Goal: Transaction & Acquisition: Book appointment/travel/reservation

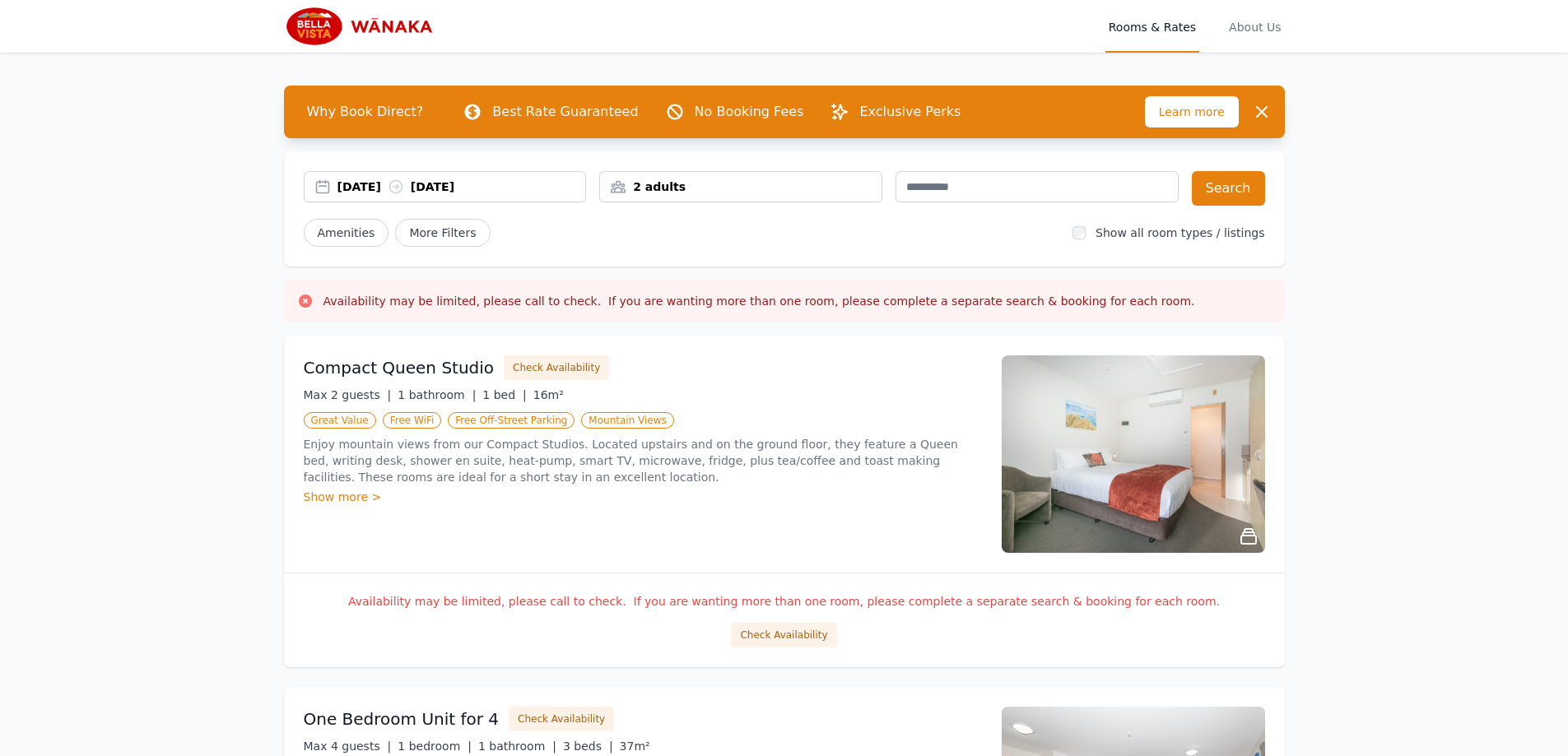
click at [383, 179] on div "24 Sep 2025 25 Sep 2025" at bounding box center [462, 187] width 249 height 17
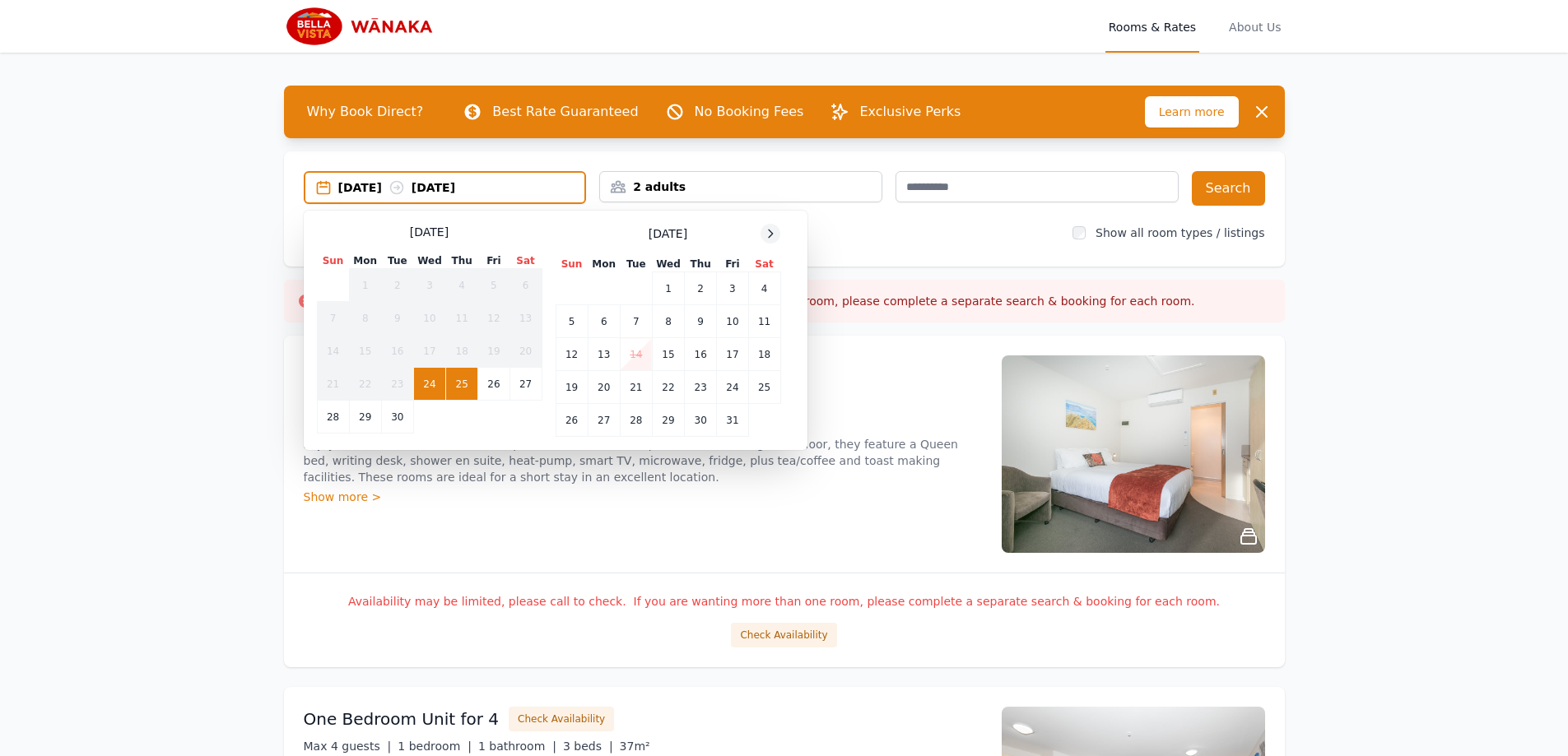
click at [771, 235] on icon at bounding box center [771, 234] width 13 height 13
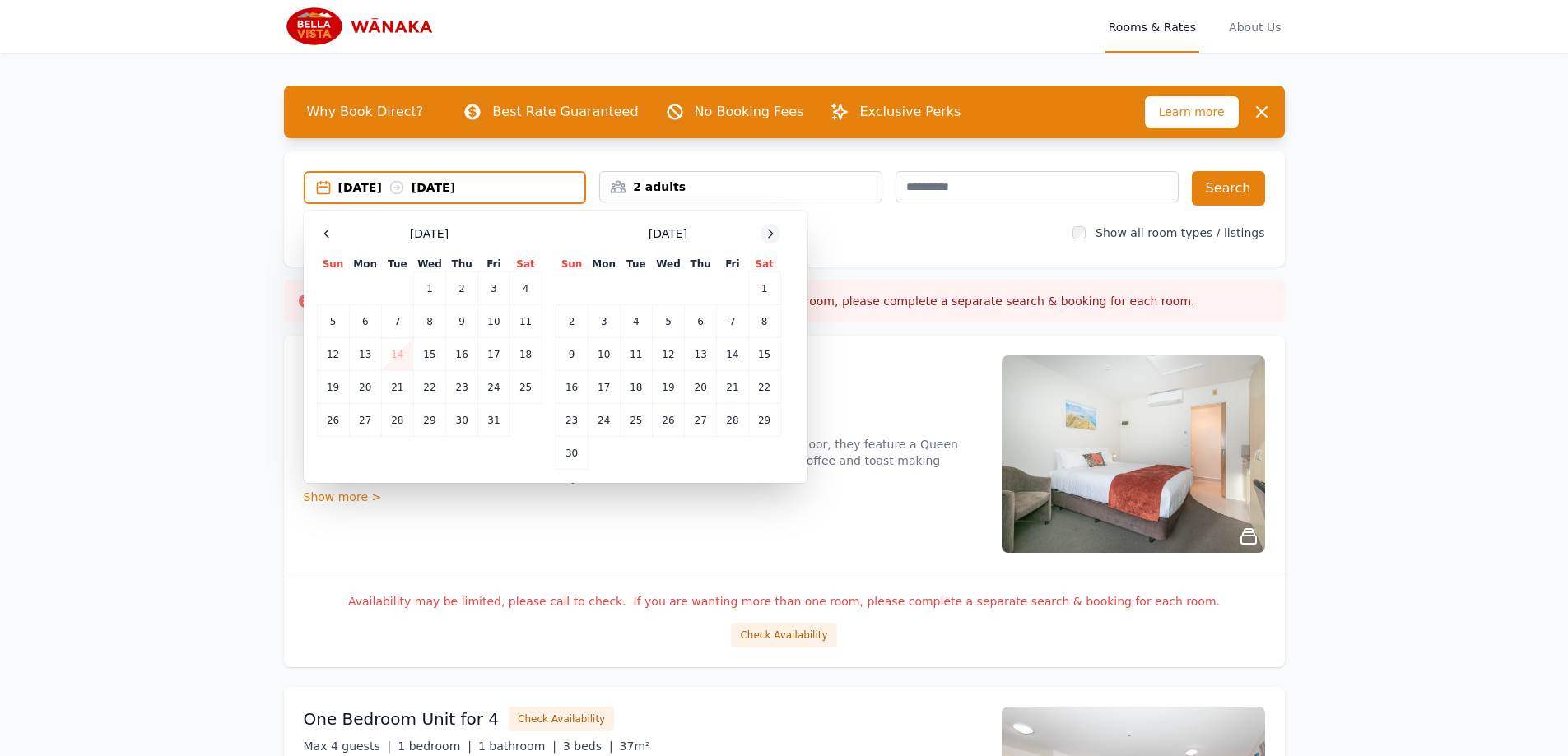
click at [771, 235] on icon at bounding box center [771, 234] width 13 height 13
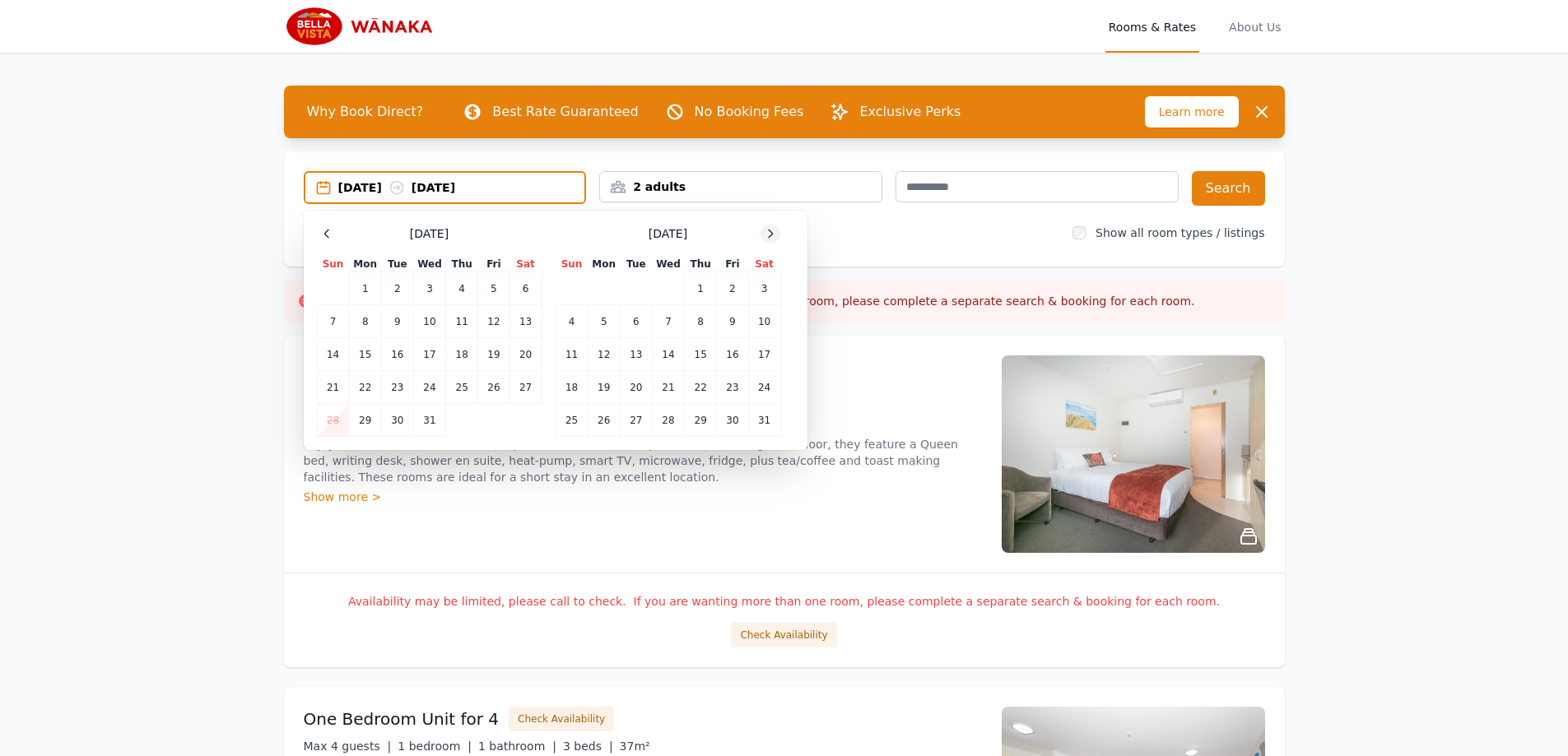
click at [771, 235] on icon at bounding box center [771, 234] width 13 height 13
click at [529, 294] on td "7" at bounding box center [525, 288] width 32 height 33
click at [336, 327] on td "8" at bounding box center [333, 321] width 32 height 33
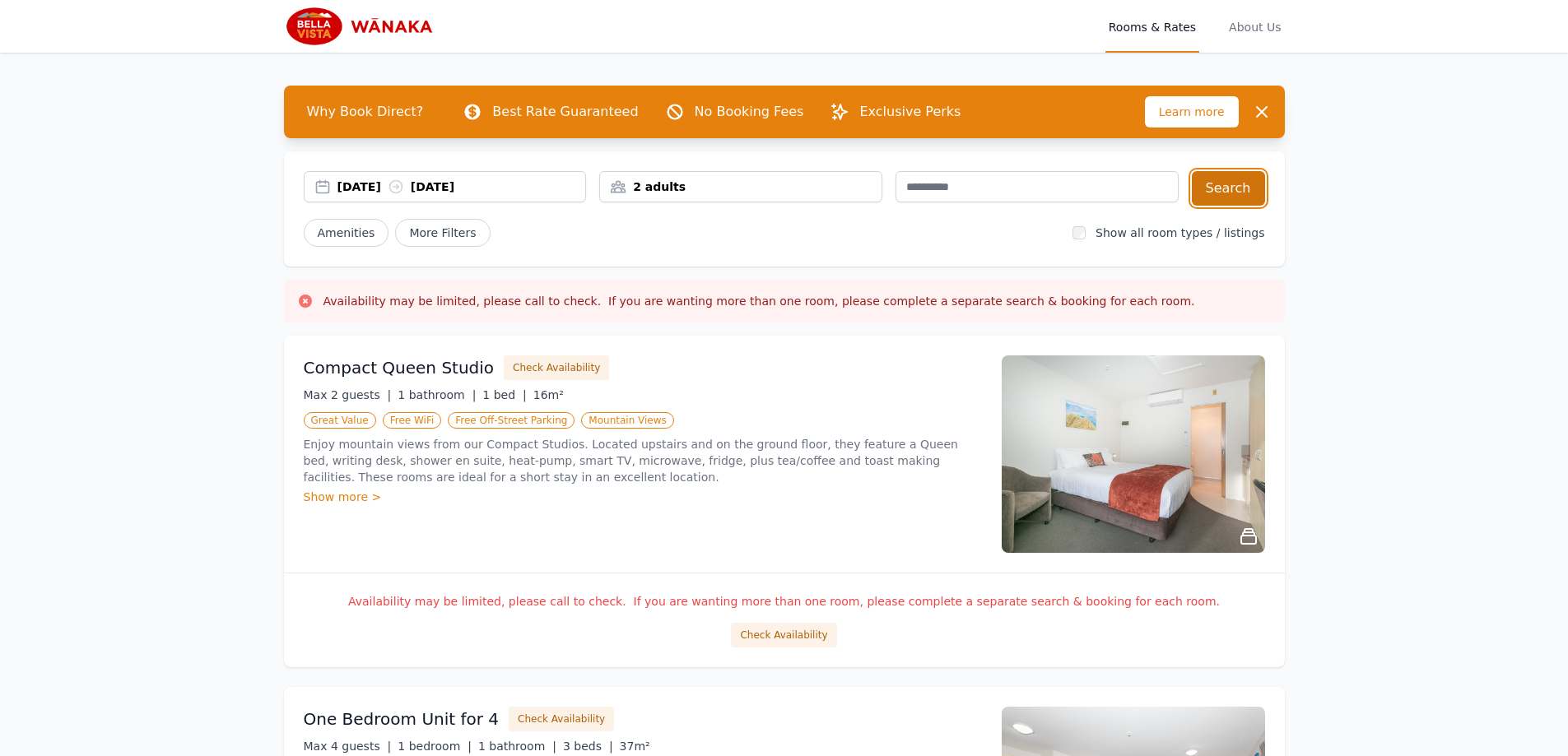
click at [1237, 188] on button "Search" at bounding box center [1228, 188] width 73 height 34
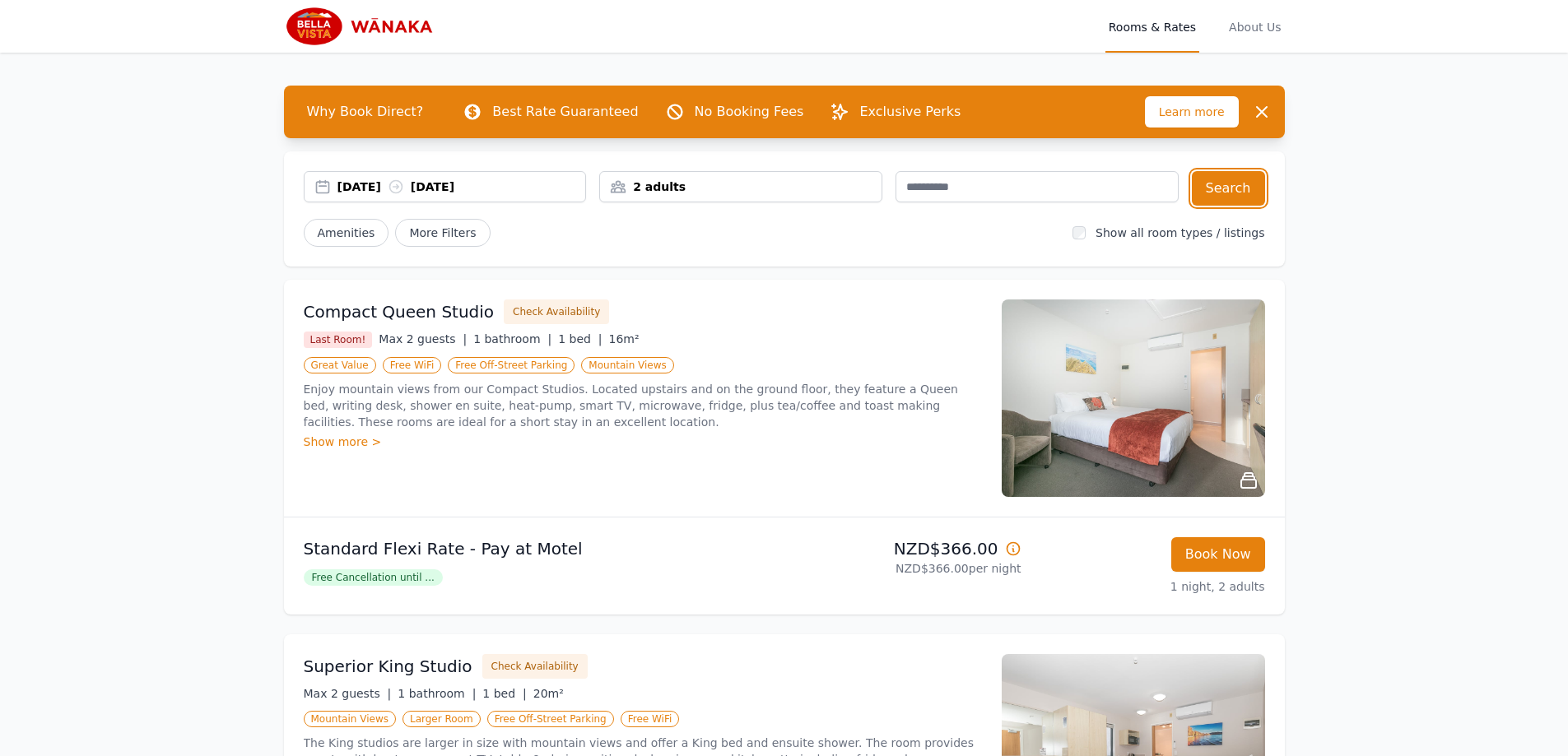
click at [516, 181] on div "07 Feb 2026 08 Feb 2026" at bounding box center [462, 187] width 249 height 17
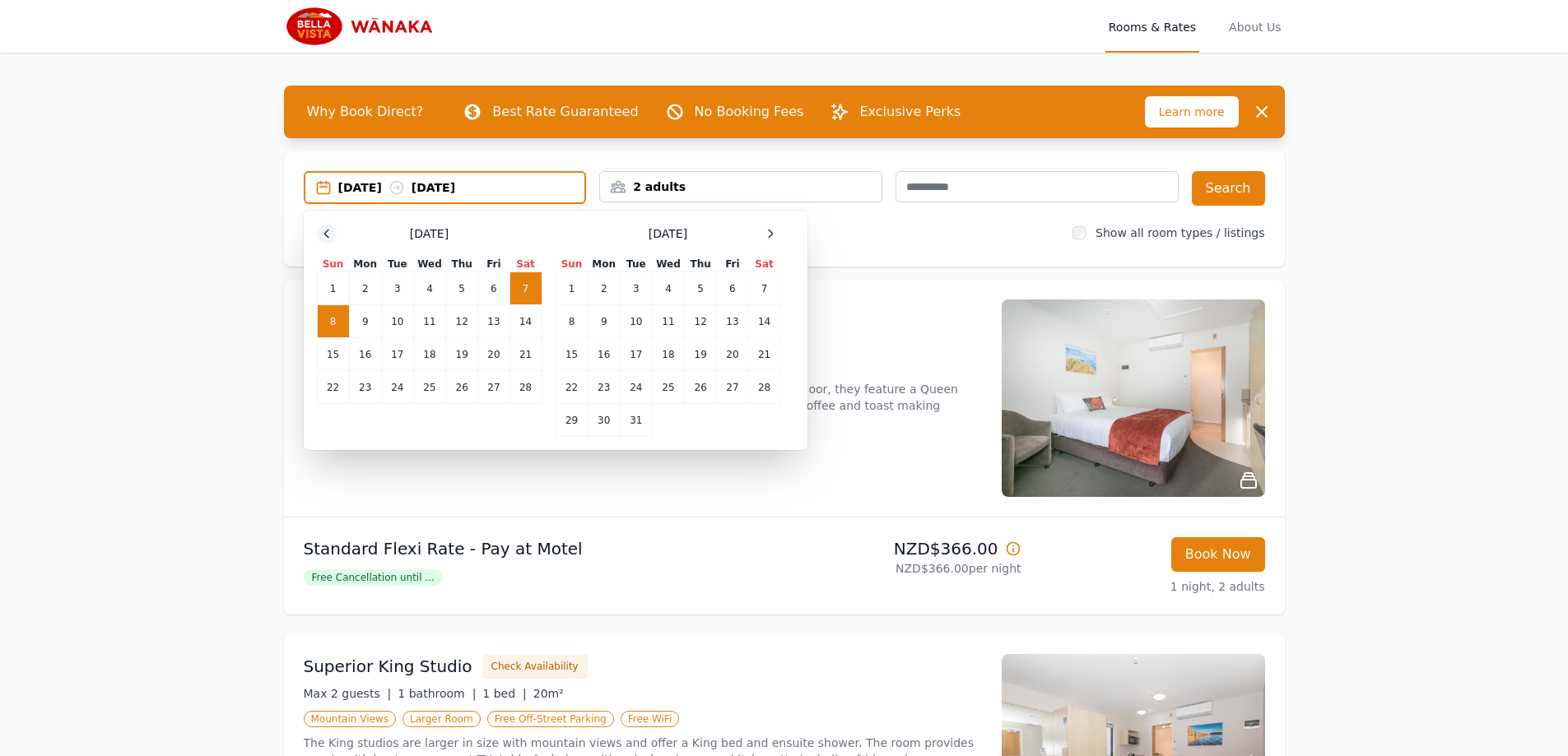
click at [326, 234] on icon at bounding box center [326, 234] width 13 height 13
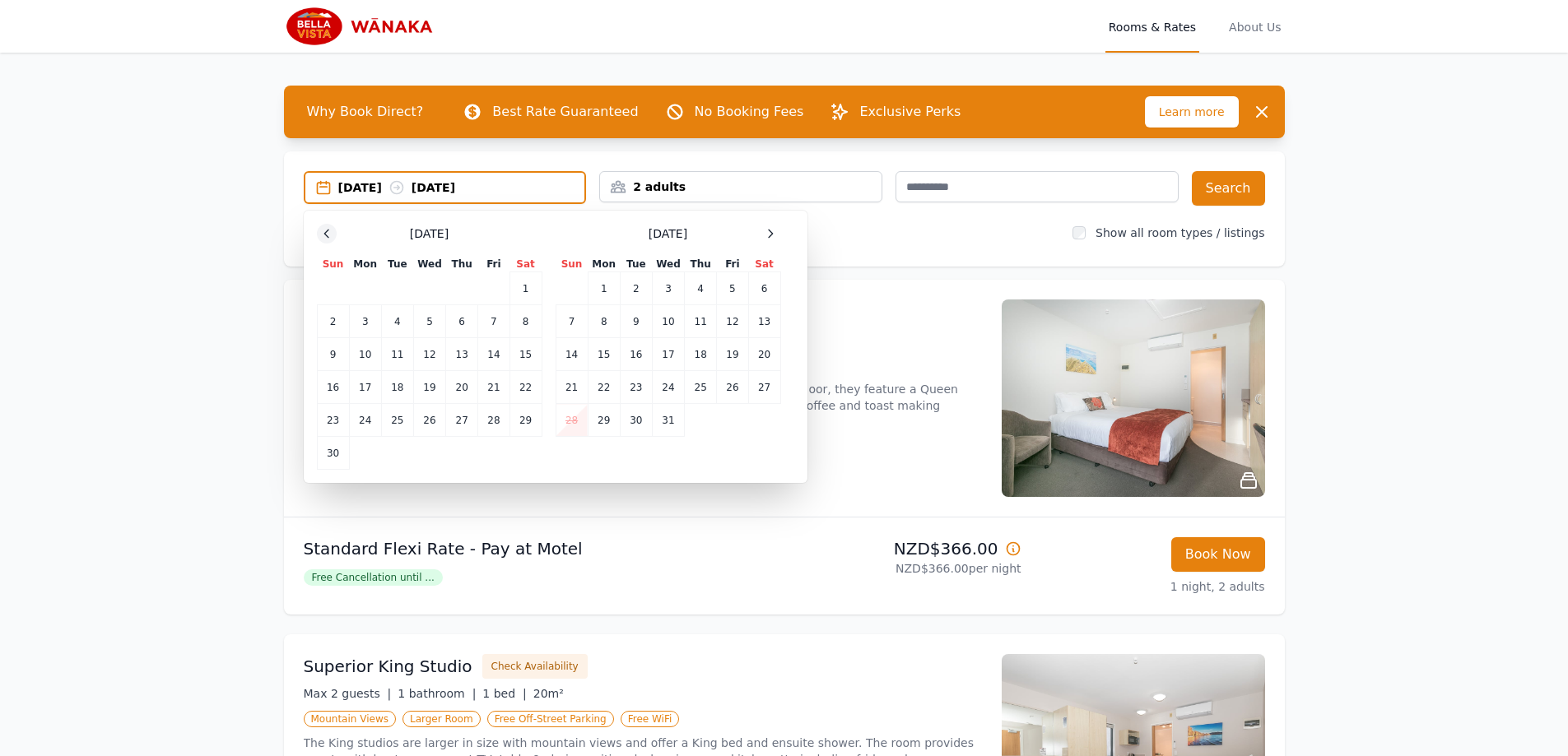
click at [326, 234] on icon at bounding box center [326, 234] width 13 height 13
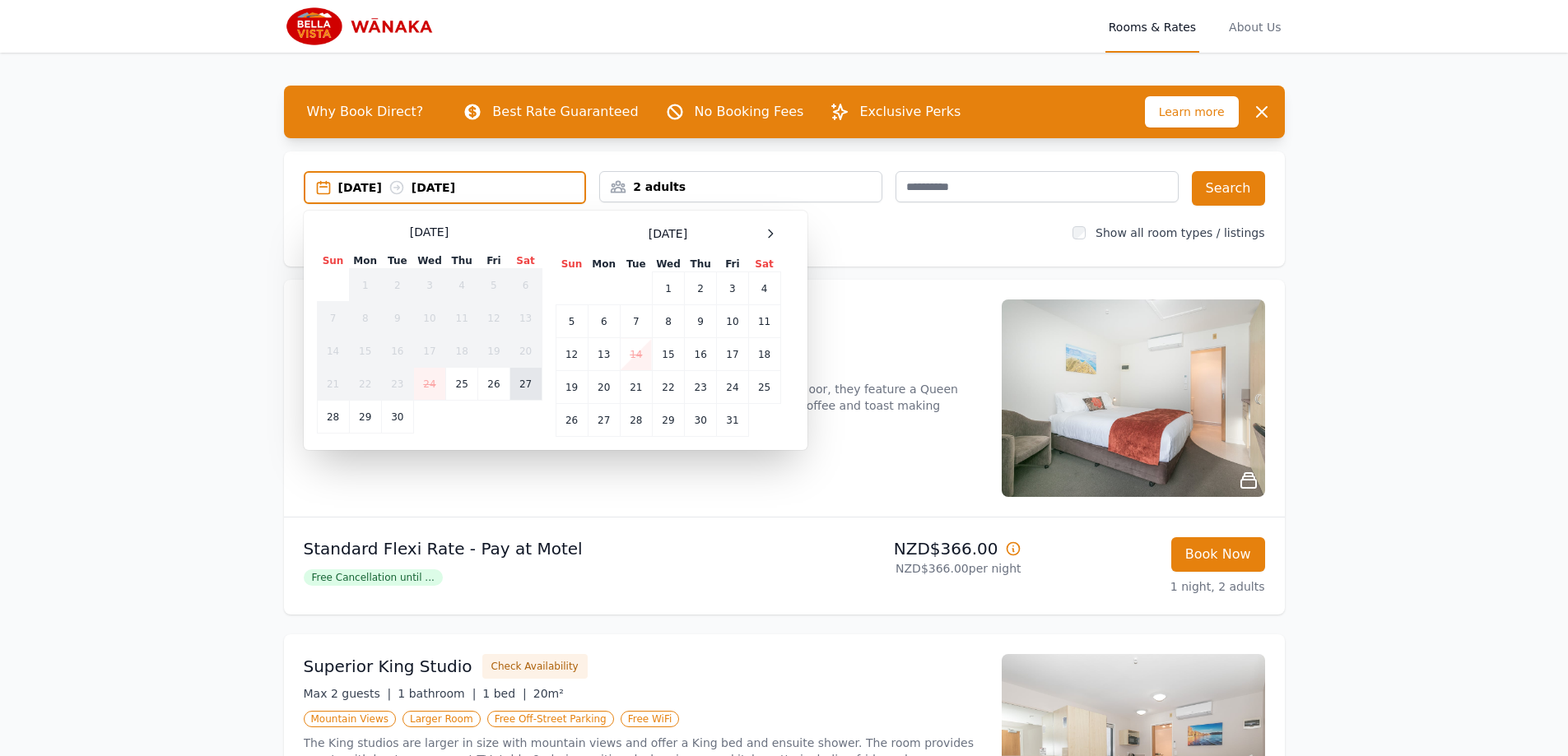
click at [529, 383] on td "27" at bounding box center [525, 384] width 32 height 33
click at [331, 418] on td "28" at bounding box center [333, 416] width 32 height 33
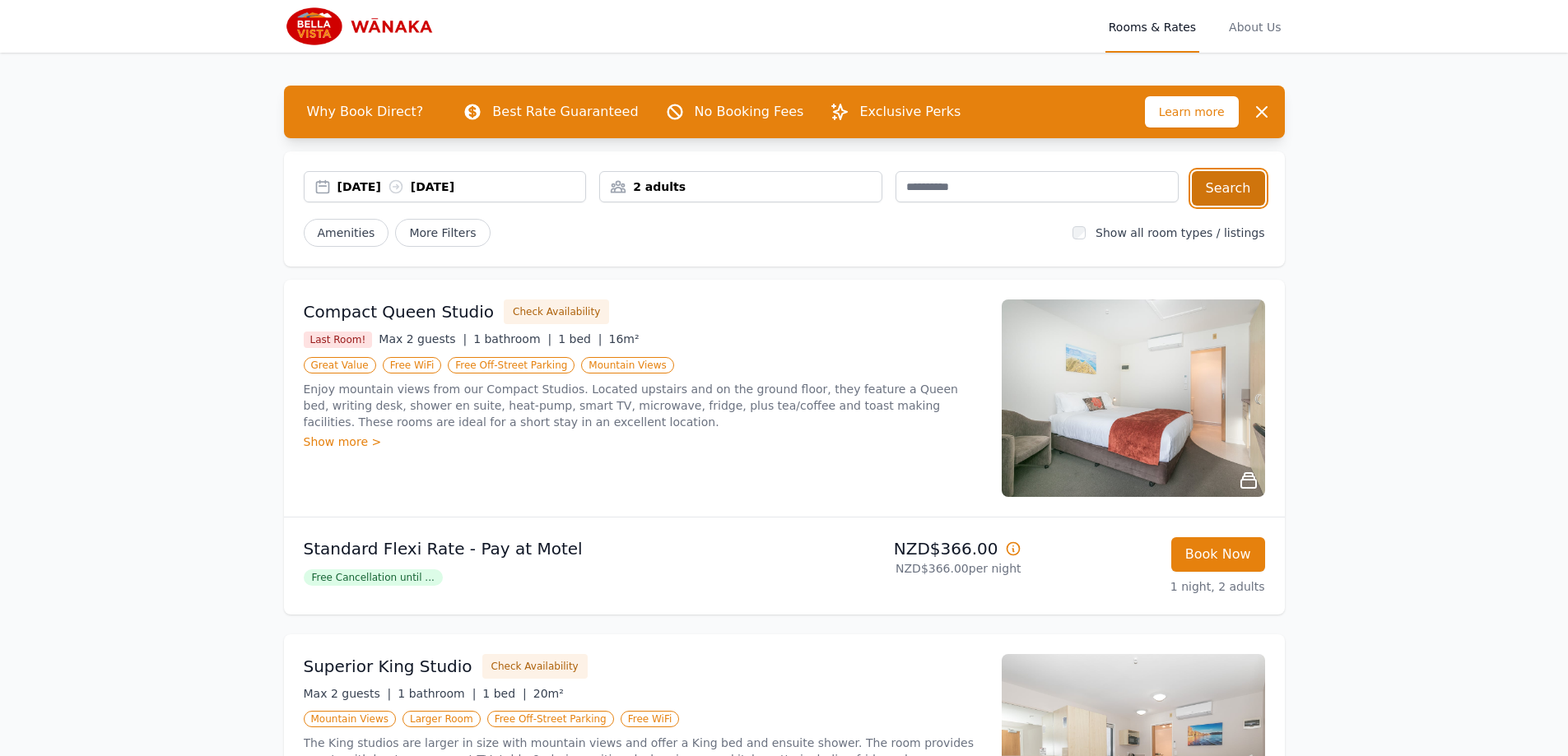
click at [1242, 188] on button "Search" at bounding box center [1228, 188] width 73 height 34
